Goal: Task Accomplishment & Management: Complete application form

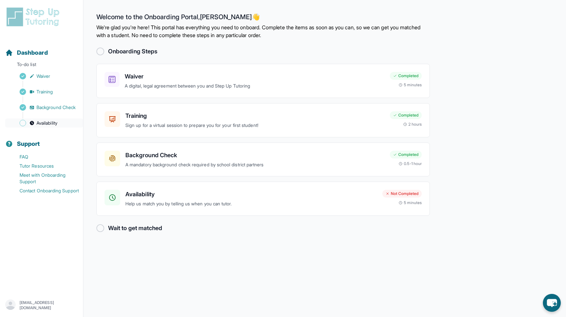
click at [49, 124] on span "Availability" at bounding box center [46, 123] width 21 height 7
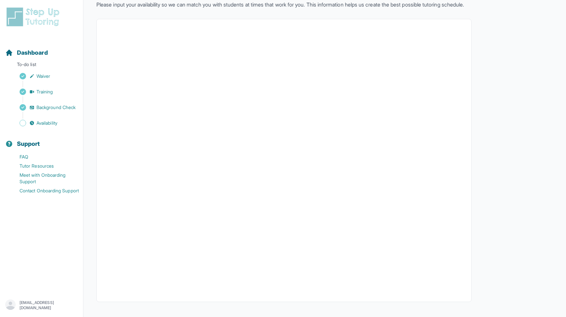
scroll to position [61, 0]
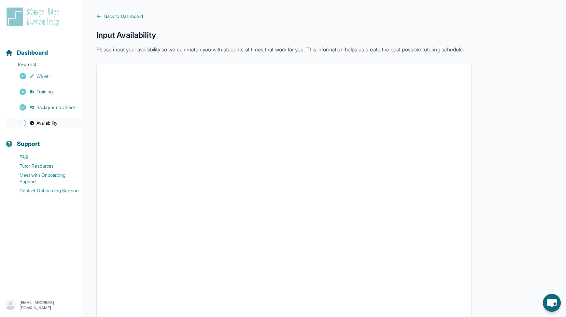
click at [47, 124] on span "Availability" at bounding box center [46, 123] width 21 height 7
click at [47, 105] on span "Background Check" at bounding box center [55, 107] width 39 height 7
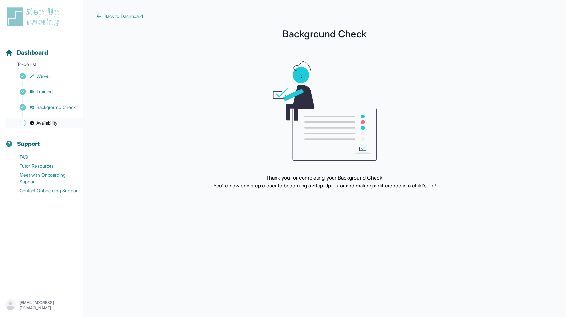
click at [45, 124] on span "Availability" at bounding box center [46, 123] width 21 height 7
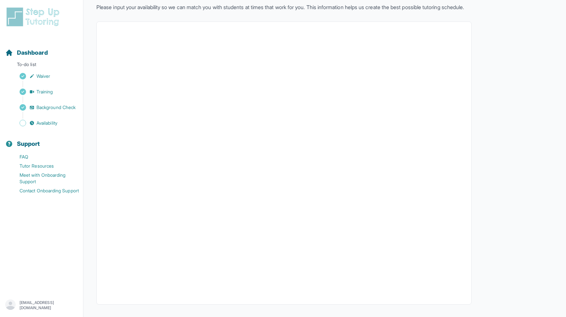
scroll to position [61, 0]
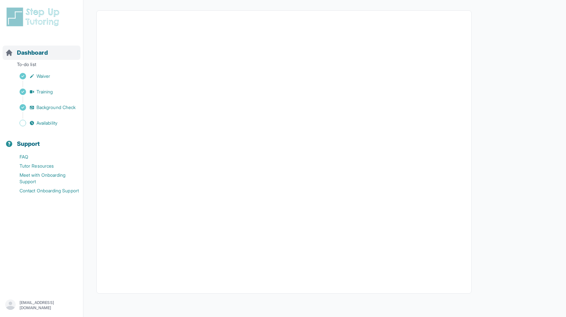
click at [33, 54] on span "Dashboard" at bounding box center [32, 52] width 31 height 9
